Goal: Task Accomplishment & Management: Manage account settings

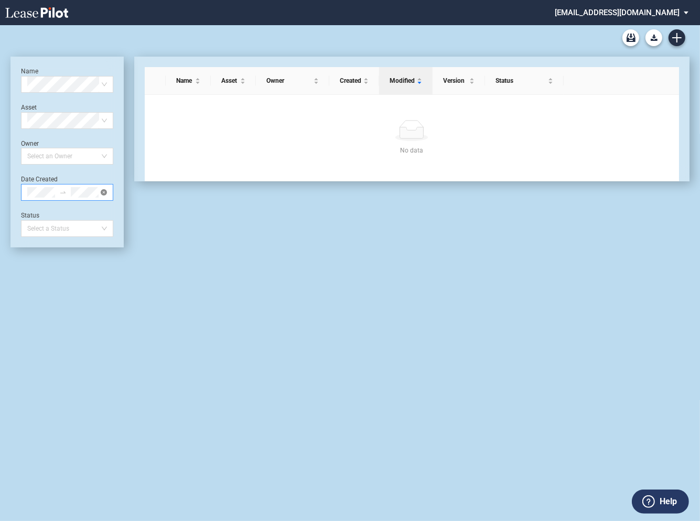
click at [104, 193] on icon "close-circle" at bounding box center [104, 192] width 6 height 6
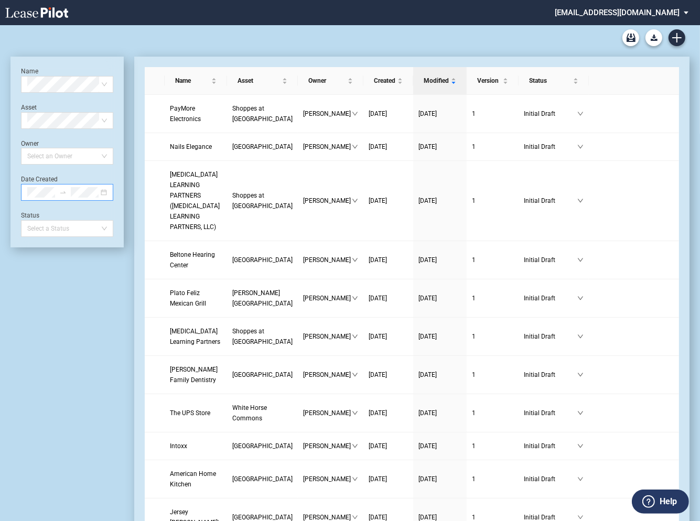
click at [614, 13] on md-select "[EMAIL_ADDRESS][DOMAIN_NAME] Change Password 2-Factor Authentication Admin Area…" at bounding box center [626, 12] width 144 height 24
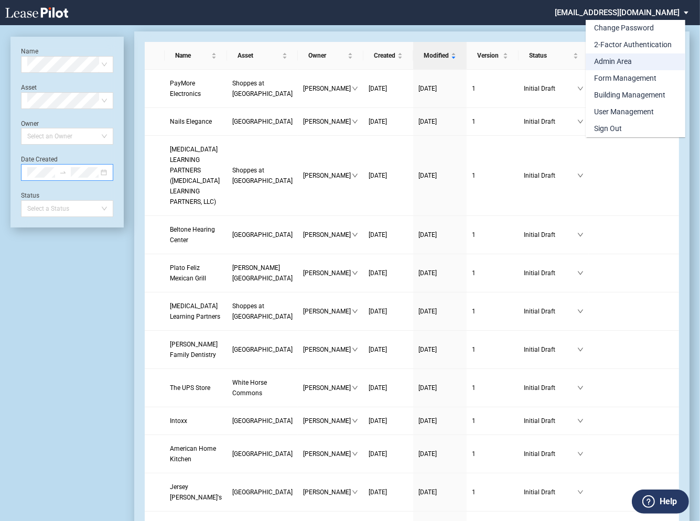
click at [608, 59] on div "Admin Area" at bounding box center [613, 62] width 38 height 10
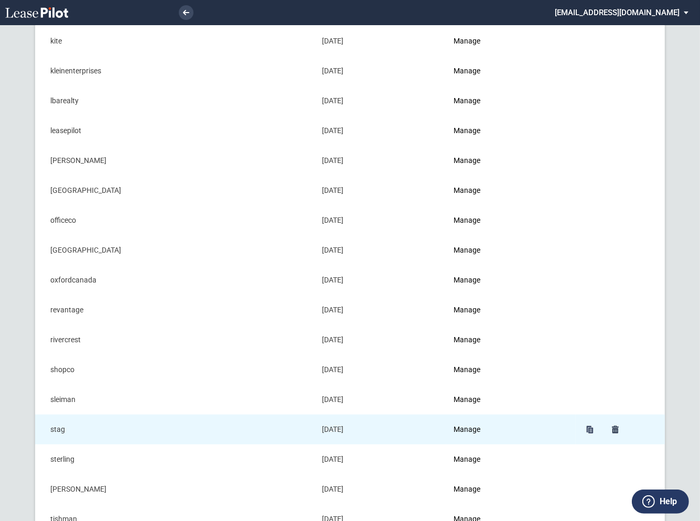
scroll to position [795, 0]
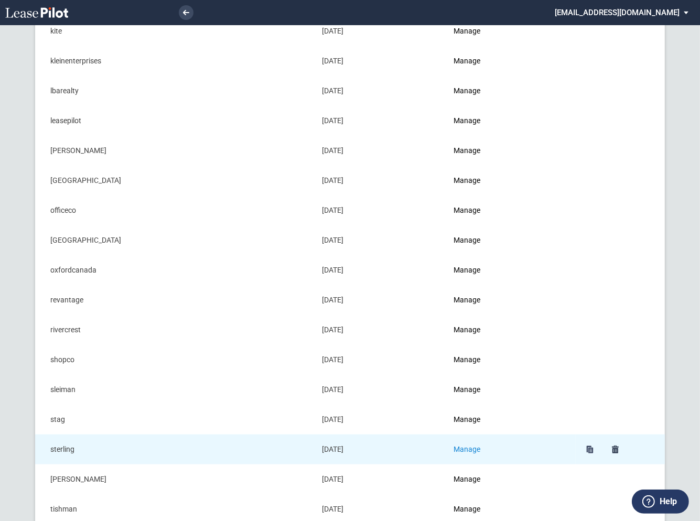
click at [475, 446] on link "Manage" at bounding box center [467, 449] width 27 height 8
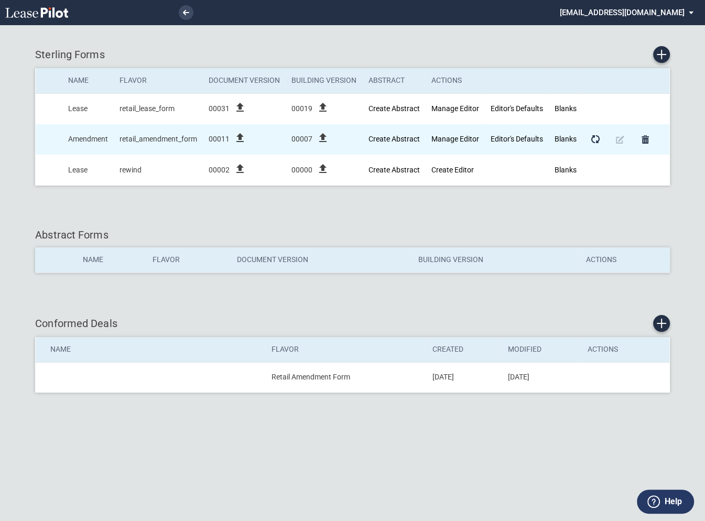
click at [240, 138] on icon "file_upload" at bounding box center [240, 138] width 13 height 13
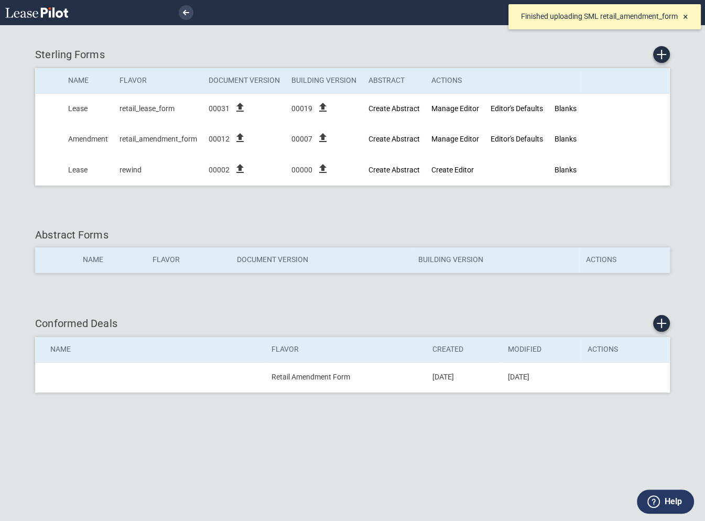
click at [688, 17] on span "×" at bounding box center [685, 16] width 5 height 11
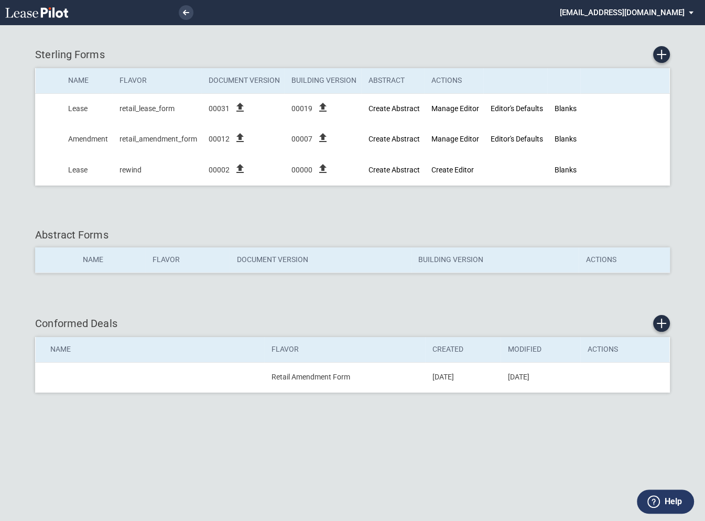
click at [628, 17] on md-select "[EMAIL_ADDRESS][DOMAIN_NAME] Change Password 2-Factor Authentication Admin Area…" at bounding box center [631, 12] width 144 height 24
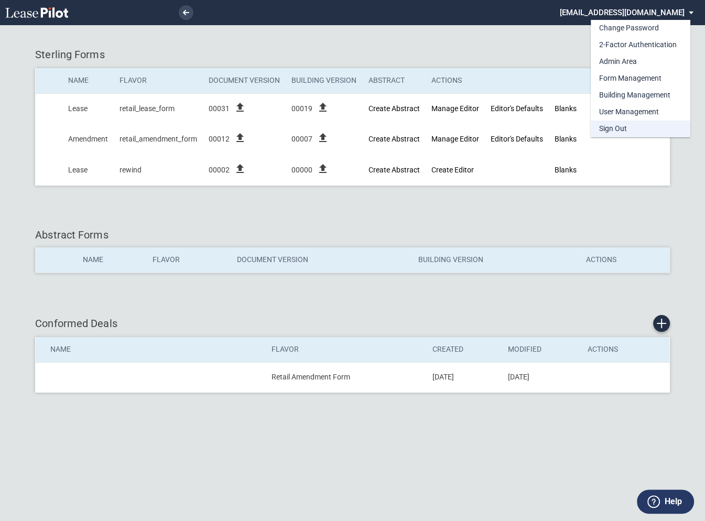
click at [607, 127] on div "Sign Out" at bounding box center [614, 129] width 28 height 10
